Goal: Task Accomplishment & Management: Complete application form

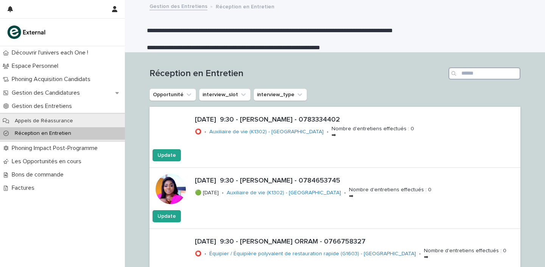
click at [475, 74] on input "Search" at bounding box center [484, 73] width 72 height 12
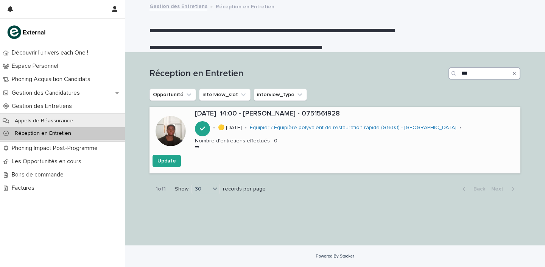
type input "***"
click at [279, 112] on p "[DATE] 14:00 - [PERSON_NAME] - 0751561928" at bounding box center [356, 114] width 322 height 8
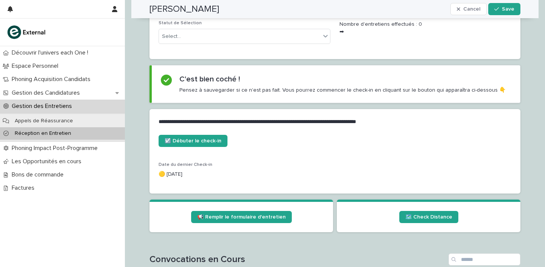
scroll to position [262, 0]
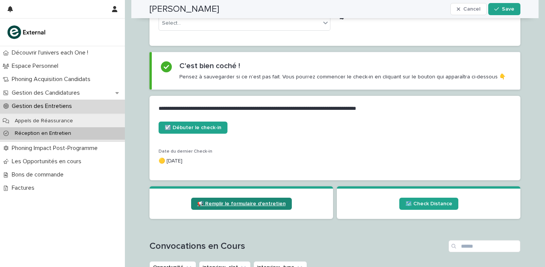
click at [258, 202] on span "📢 Remplir le formulaire d'entretien" at bounding box center [241, 203] width 89 height 5
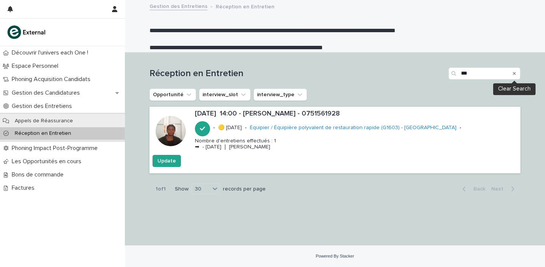
click at [514, 75] on icon "Search" at bounding box center [514, 73] width 3 height 5
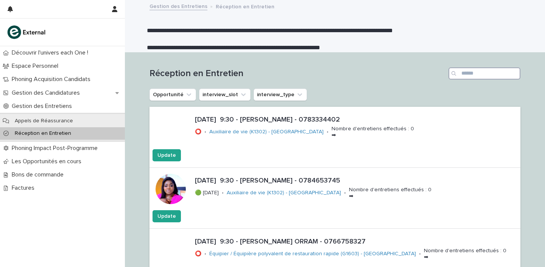
click at [474, 73] on input "Search" at bounding box center [484, 73] width 72 height 12
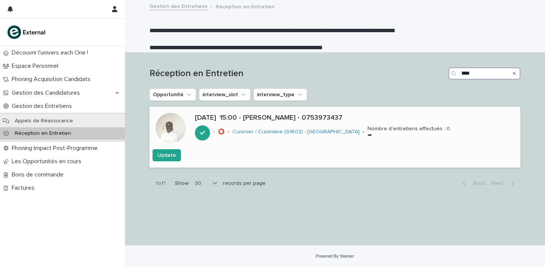
type input "****"
click at [271, 116] on p "[DATE] 15:00 - [PERSON_NAME] - 0753973437" at bounding box center [356, 118] width 322 height 8
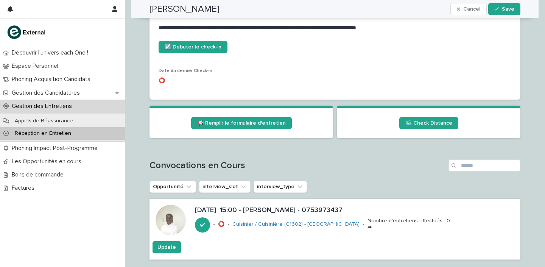
scroll to position [332, 0]
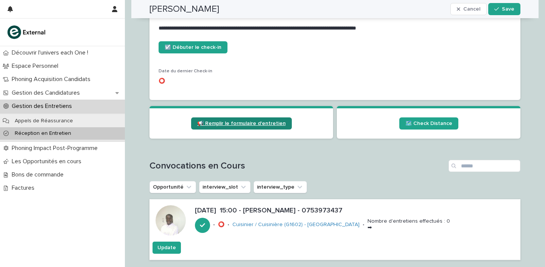
click at [258, 119] on link "📢 Remplir le formulaire d'entretien" at bounding box center [241, 123] width 101 height 12
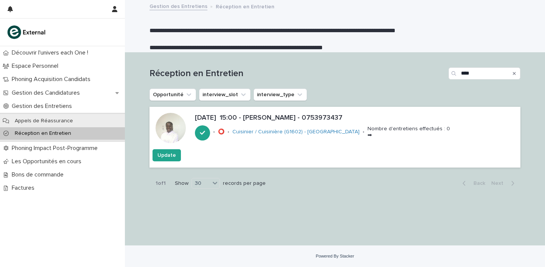
drag, startPoint x: 514, startPoint y: 73, endPoint x: 480, endPoint y: 84, distance: 35.9
click at [514, 73] on icon "Search" at bounding box center [514, 73] width 3 height 3
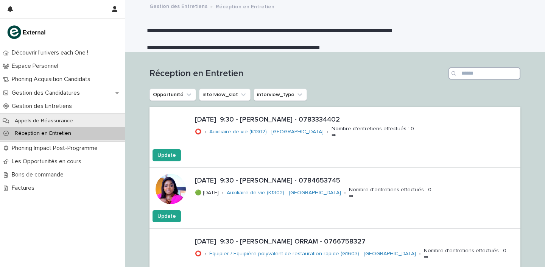
click at [482, 75] on input "Search" at bounding box center [484, 73] width 72 height 12
click at [469, 70] on input "Search" at bounding box center [484, 73] width 72 height 12
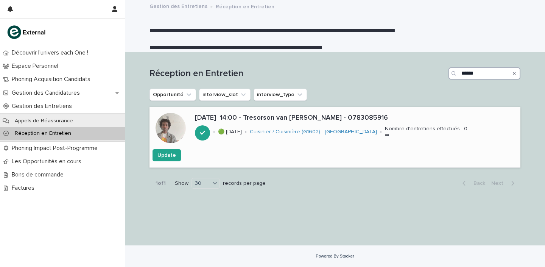
type input "******"
click at [292, 117] on p "[DATE] 14:00 - Tresorson van [PERSON_NAME] - 0783085916" at bounding box center [356, 118] width 322 height 8
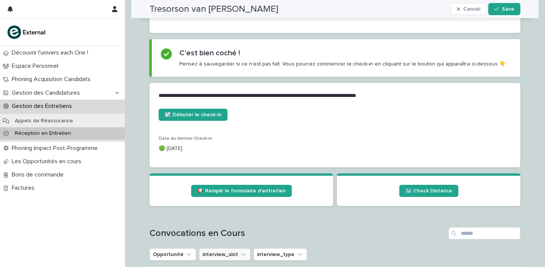
scroll to position [305, 0]
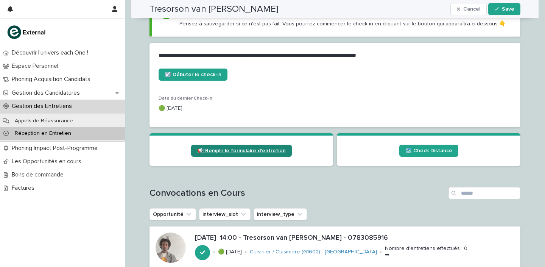
click at [272, 152] on span "📢 Remplir le formulaire d'entretien" at bounding box center [241, 150] width 89 height 5
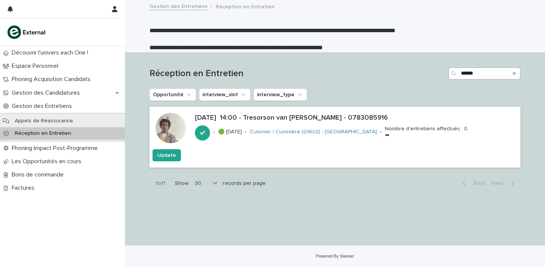
click at [514, 71] on icon "Search" at bounding box center [514, 73] width 3 height 5
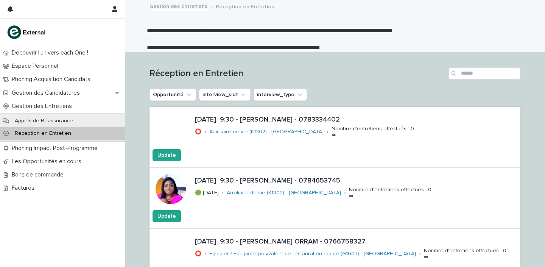
click at [466, 27] on p "**********" at bounding box center [332, 30] width 371 height 9
click at [471, 72] on input "Search" at bounding box center [484, 73] width 72 height 12
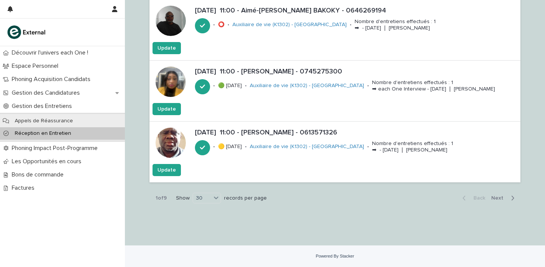
scroll to position [1752, 0]
click at [499, 197] on span "Next" at bounding box center [499, 197] width 17 height 5
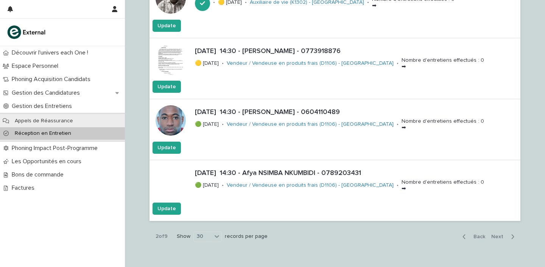
scroll to position [1763, 0]
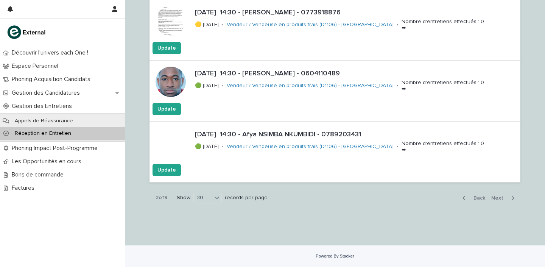
click at [495, 199] on span "Next" at bounding box center [499, 197] width 17 height 5
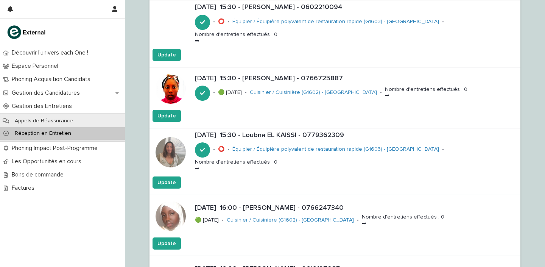
scroll to position [1763, 0]
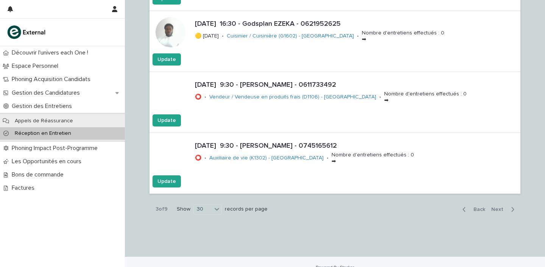
click at [478, 207] on span "Back" at bounding box center [477, 209] width 16 height 5
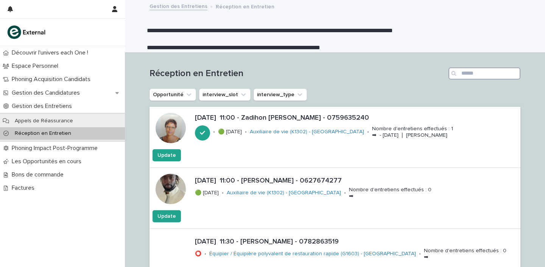
click at [469, 74] on input "Search" at bounding box center [484, 73] width 72 height 12
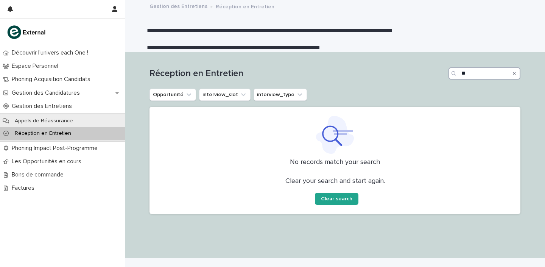
type input "*"
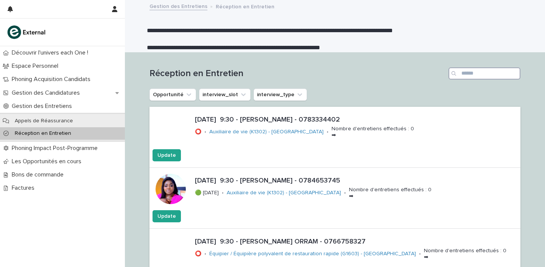
click at [469, 75] on input "Search" at bounding box center [484, 73] width 72 height 12
click at [468, 73] on input "Search" at bounding box center [484, 73] width 72 height 12
click at [466, 70] on input "Search" at bounding box center [484, 73] width 72 height 12
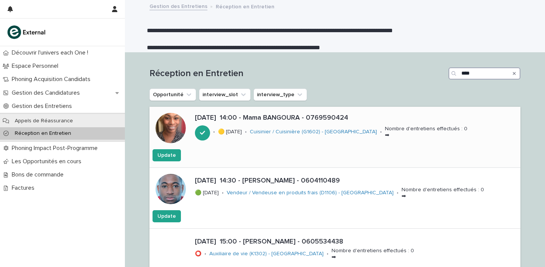
type input "****"
click at [280, 116] on p "[DATE] 14:00 - Mama BANGOURA - 0769590424" at bounding box center [356, 118] width 322 height 8
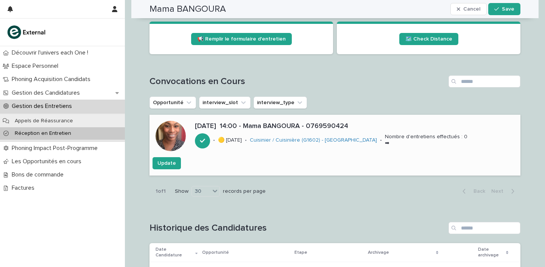
scroll to position [362, 0]
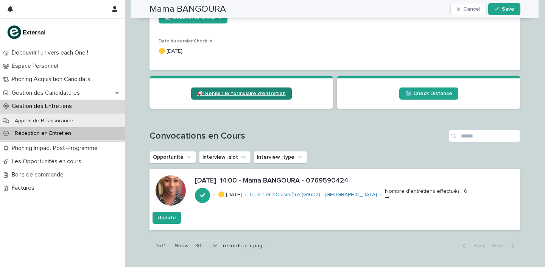
click at [244, 95] on span "📢 Remplir le formulaire d'entretien" at bounding box center [241, 93] width 89 height 5
